Goal: Task Accomplishment & Management: Manage account settings

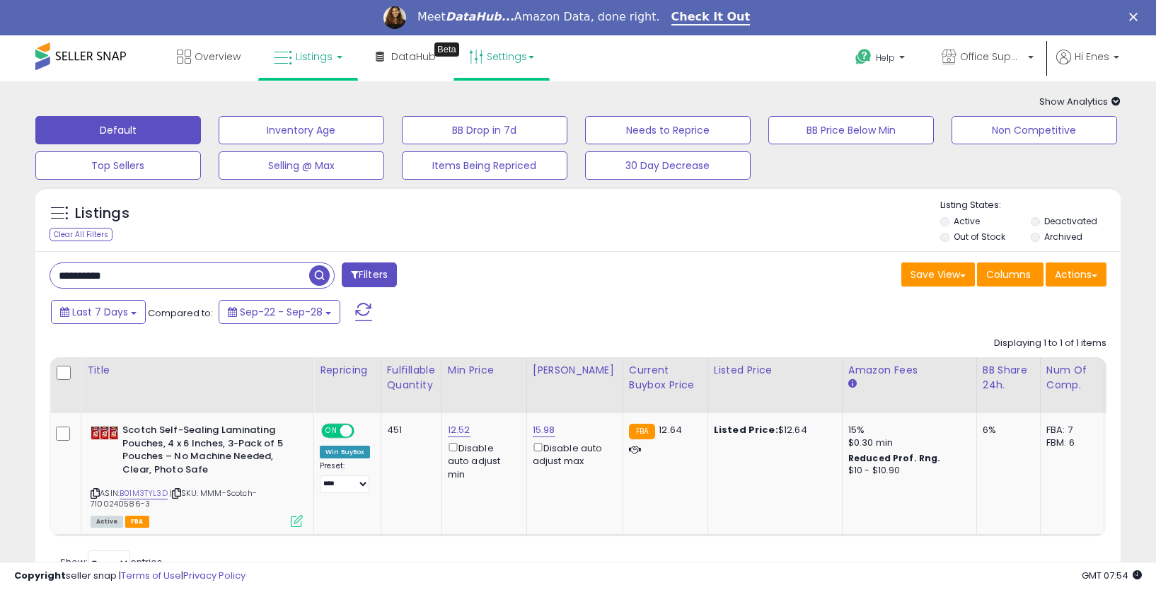
click at [501, 59] on link "Settings" at bounding box center [502, 56] width 86 height 42
click at [506, 108] on link "Store settings" at bounding box center [504, 106] width 64 height 13
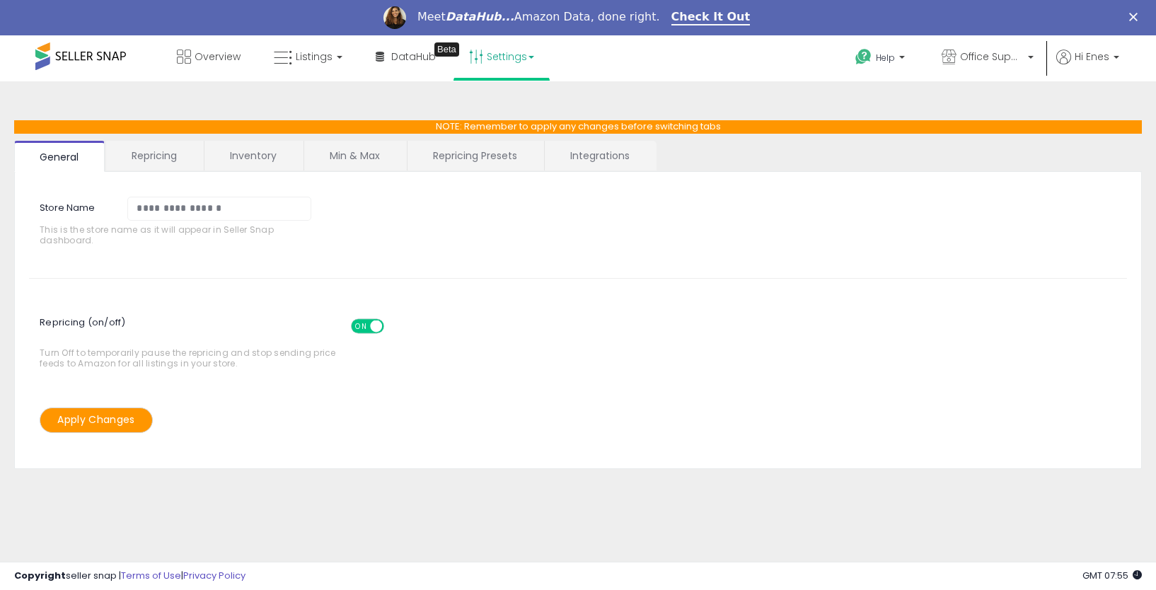
click at [150, 152] on link "Repricing" at bounding box center [154, 156] width 96 height 30
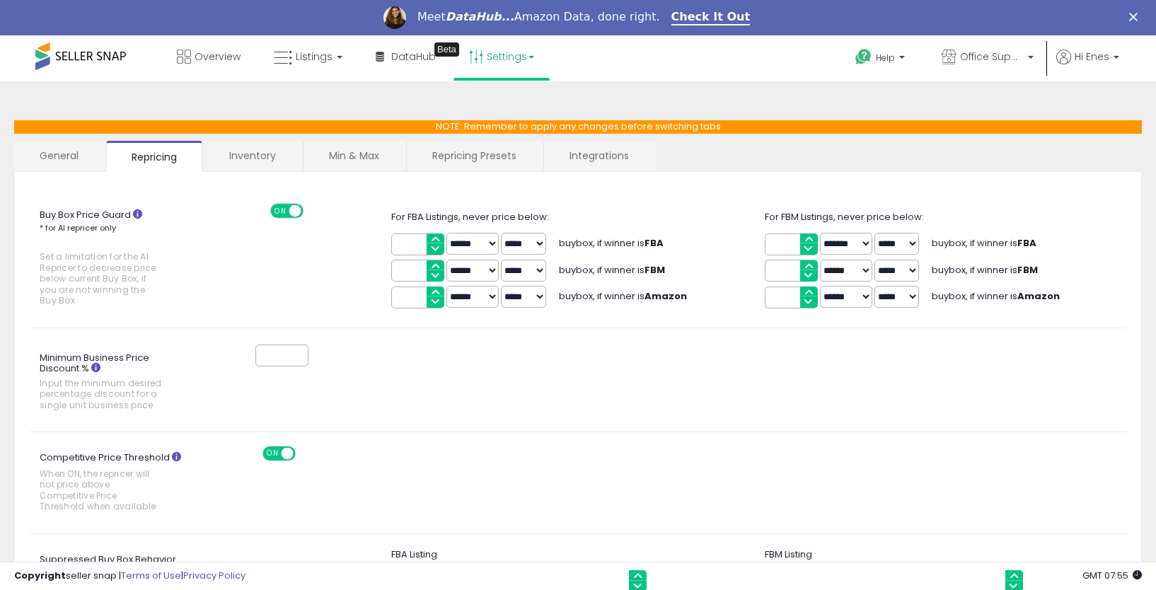
click at [468, 154] on link "Repricing Presets" at bounding box center [474, 156] width 135 height 30
